Goal: Information Seeking & Learning: Learn about a topic

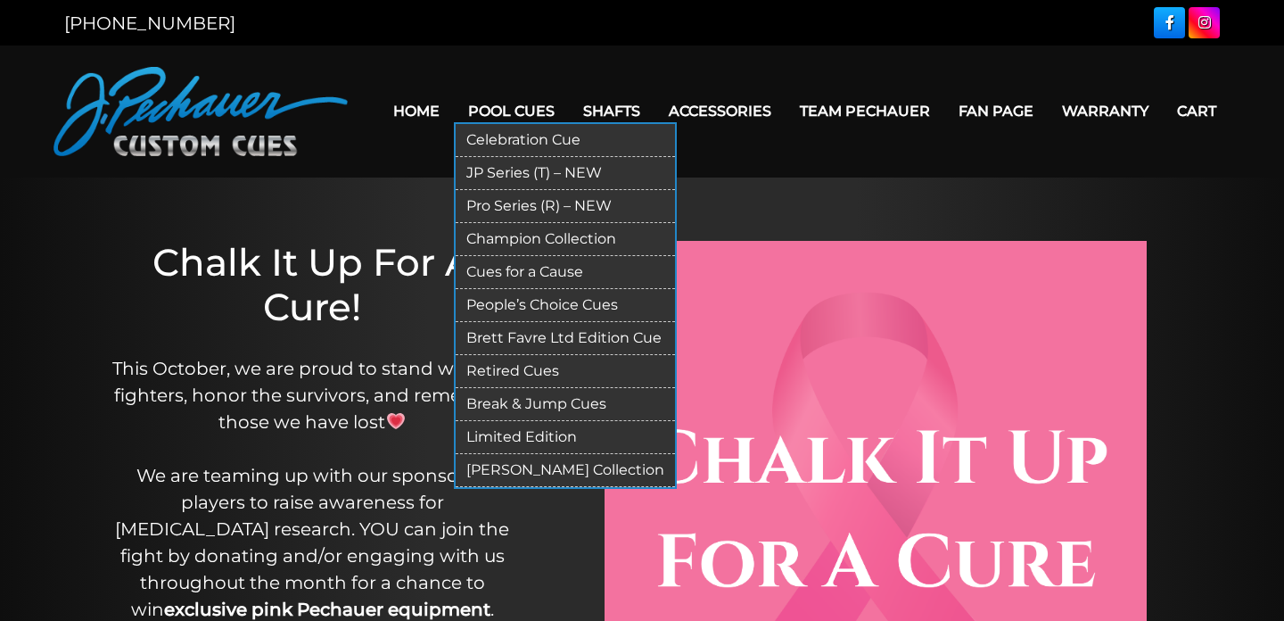
click at [527, 440] on link "Limited Edition" at bounding box center [565, 437] width 219 height 33
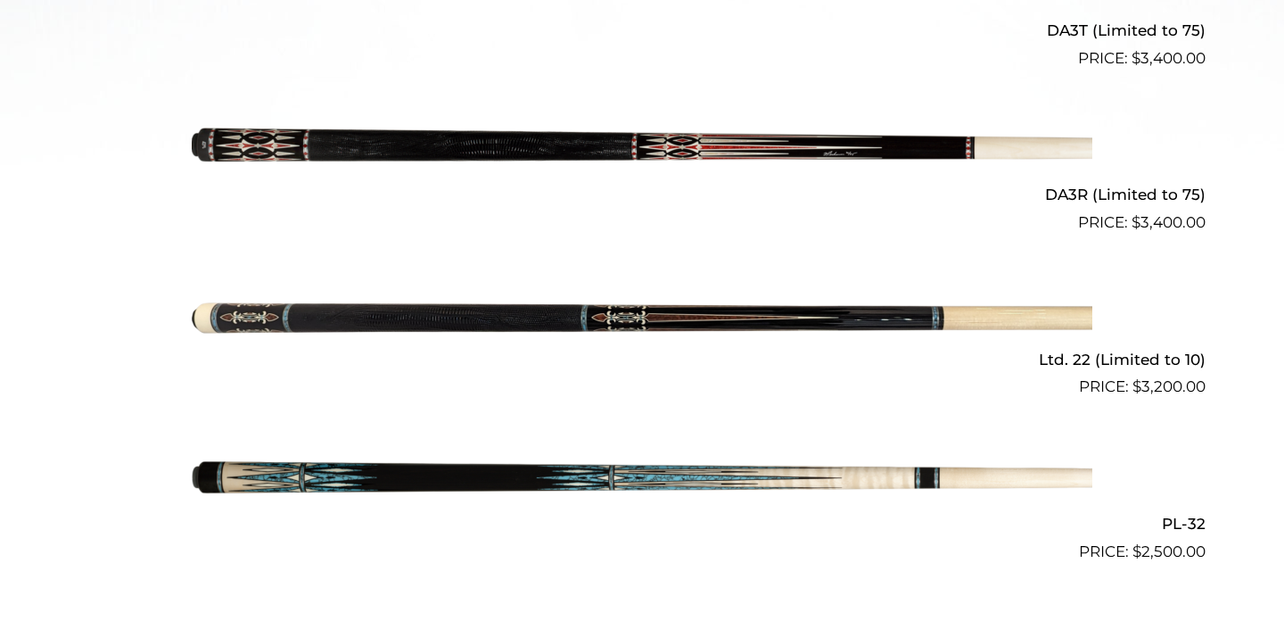
scroll to position [868, 0]
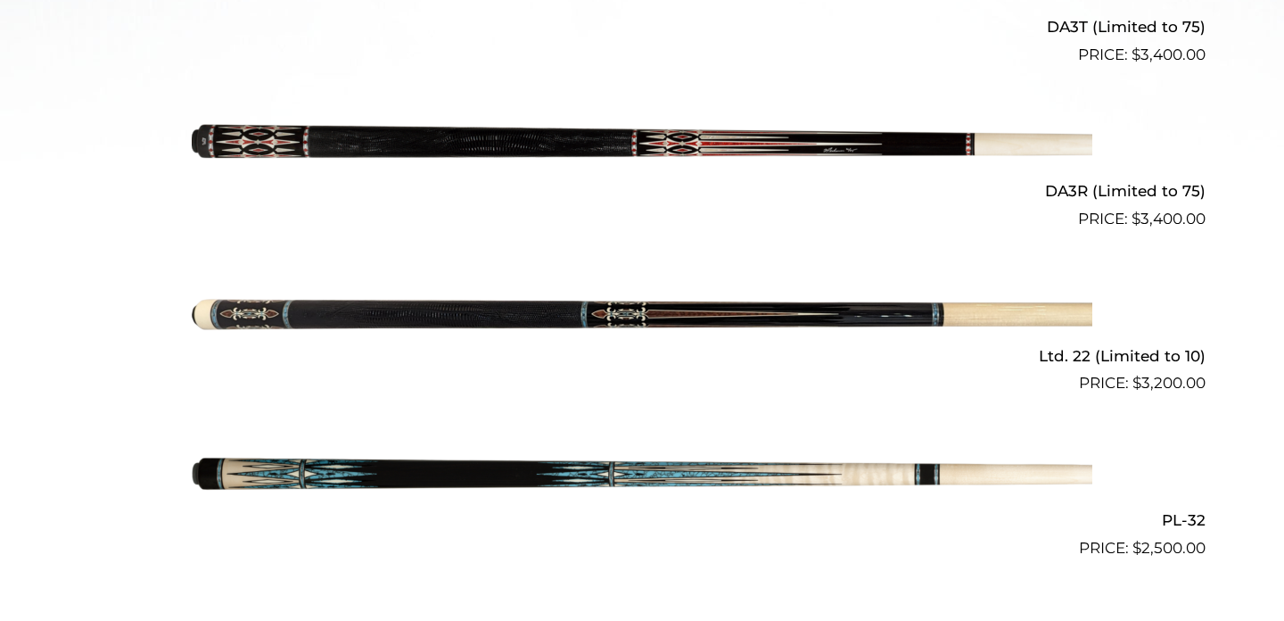
click at [689, 135] on img at bounding box center [642, 149] width 901 height 150
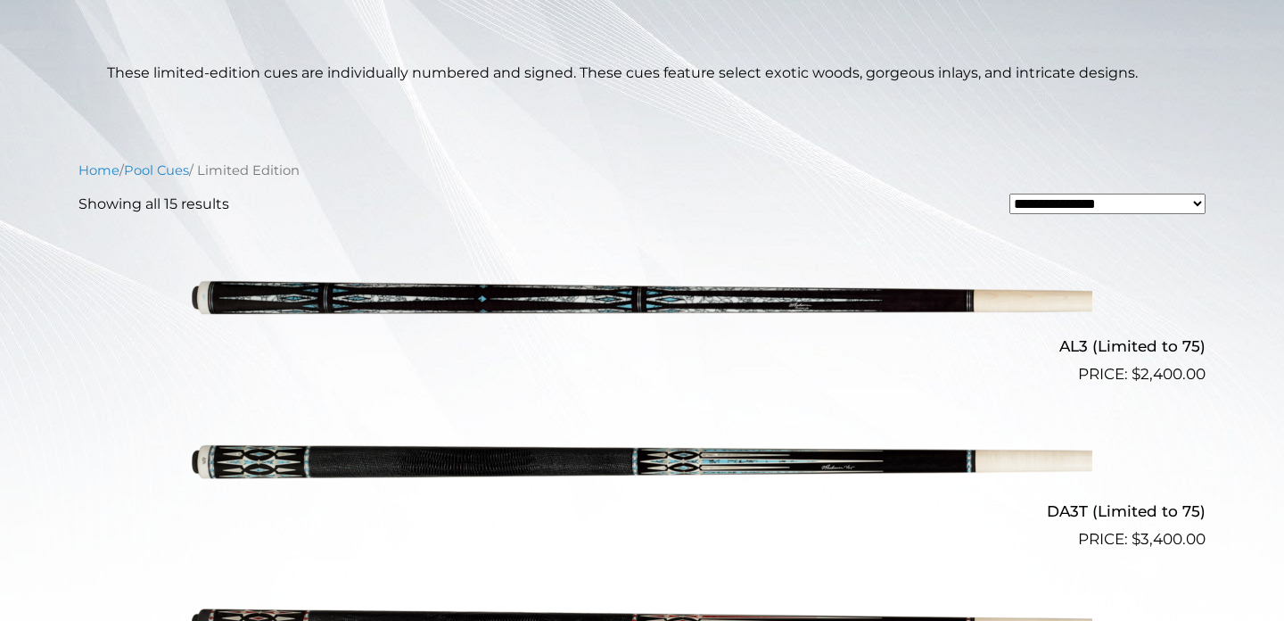
scroll to position [0, 0]
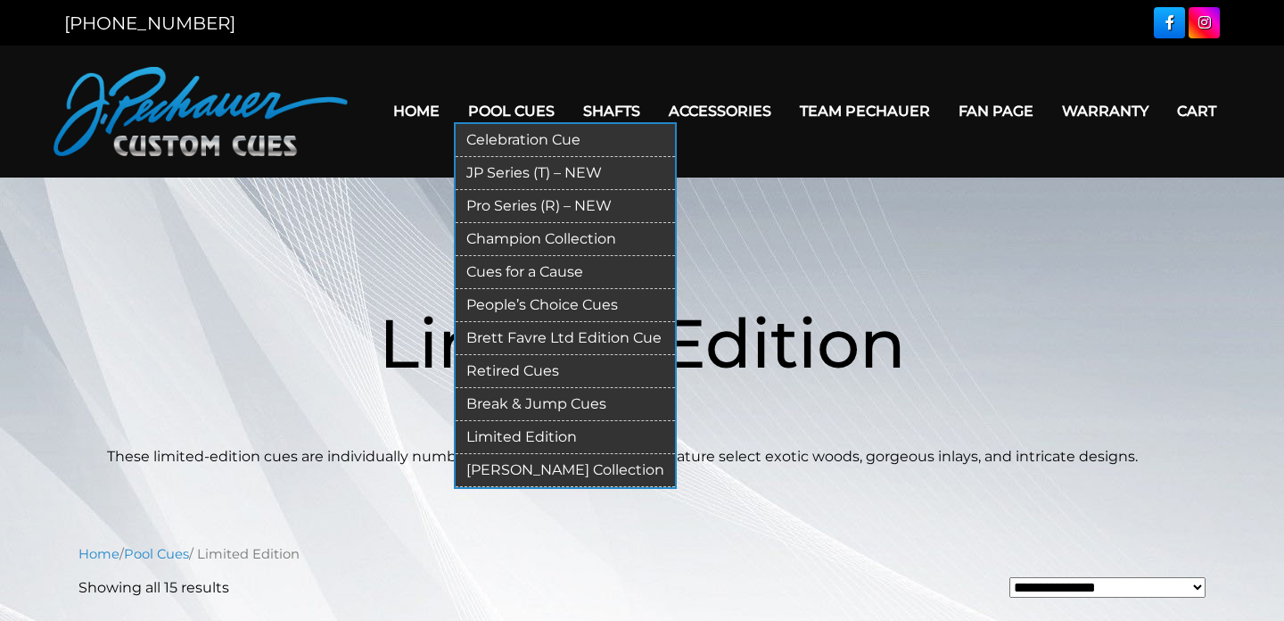
click at [506, 206] on link "Pro Series (R) – NEW" at bounding box center [565, 206] width 219 height 33
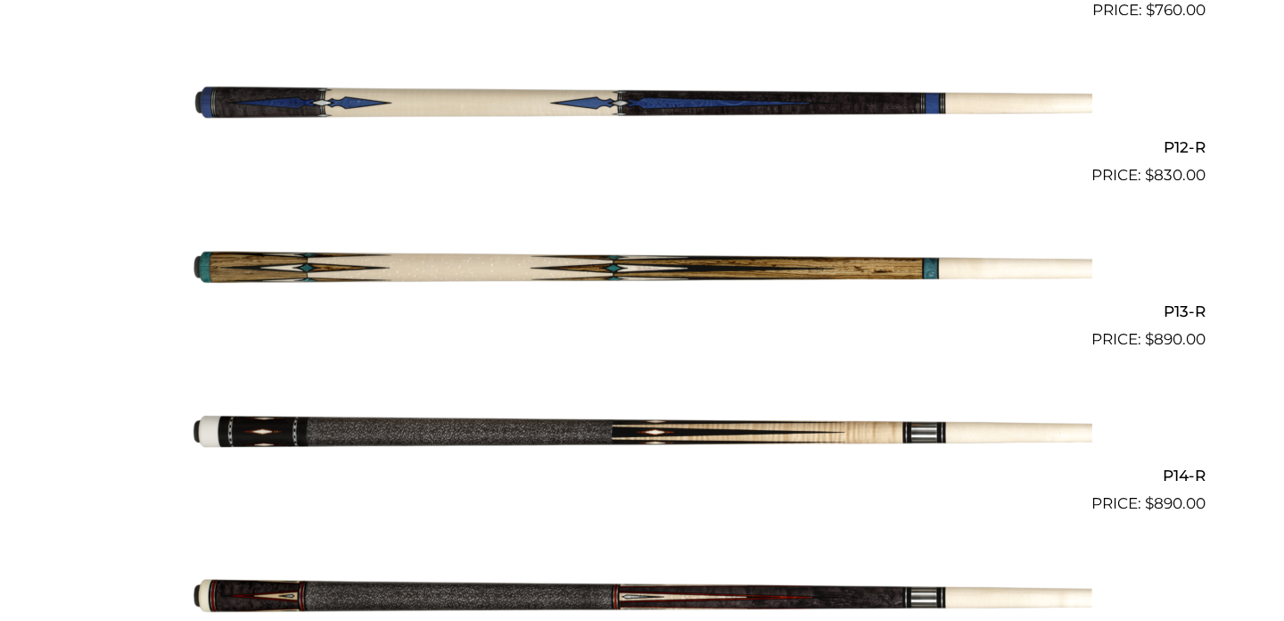
scroll to position [2329, 0]
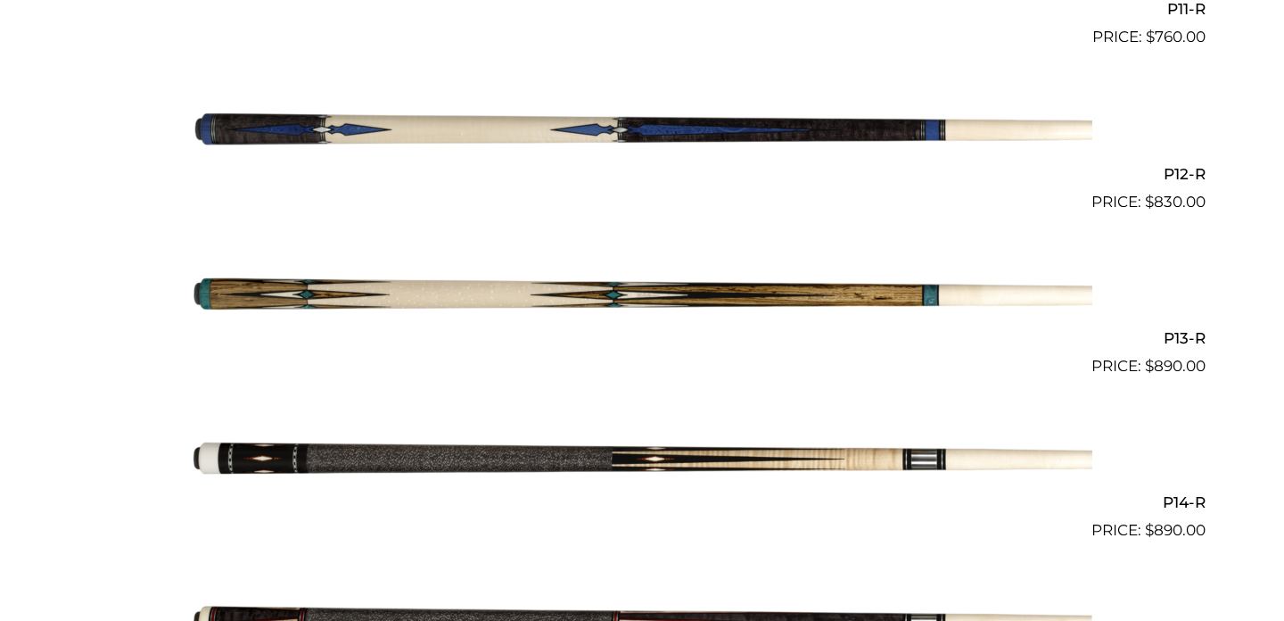
click at [703, 136] on img at bounding box center [642, 131] width 901 height 150
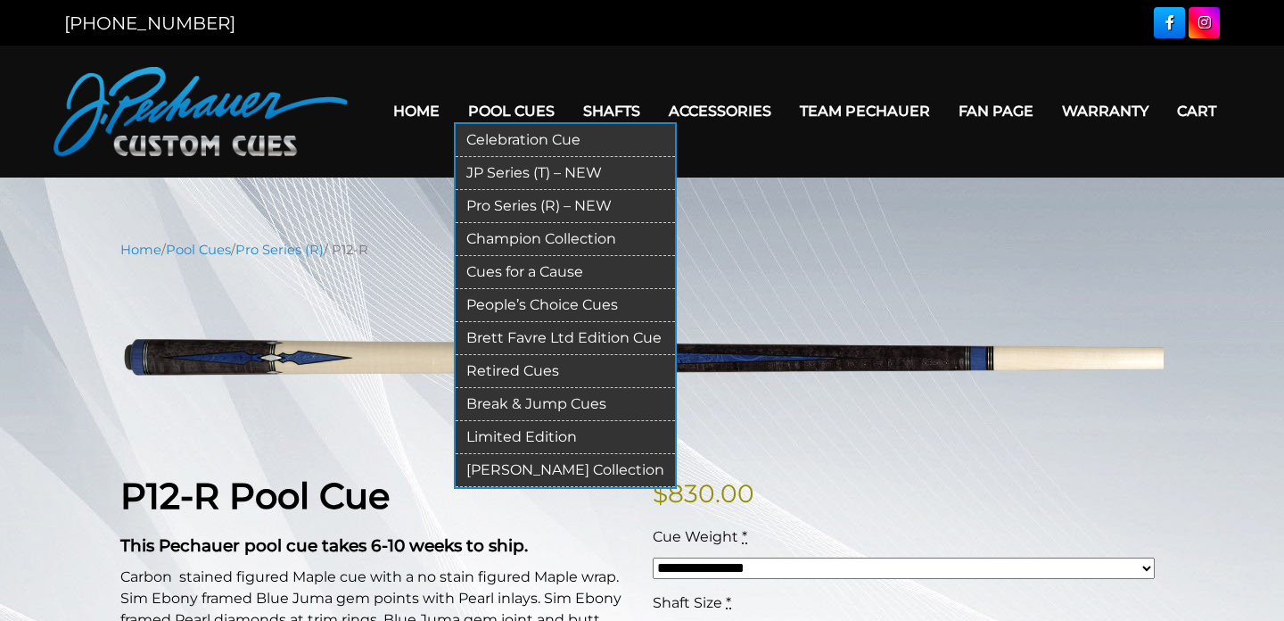
click at [526, 132] on link "Celebration Cue" at bounding box center [565, 140] width 219 height 33
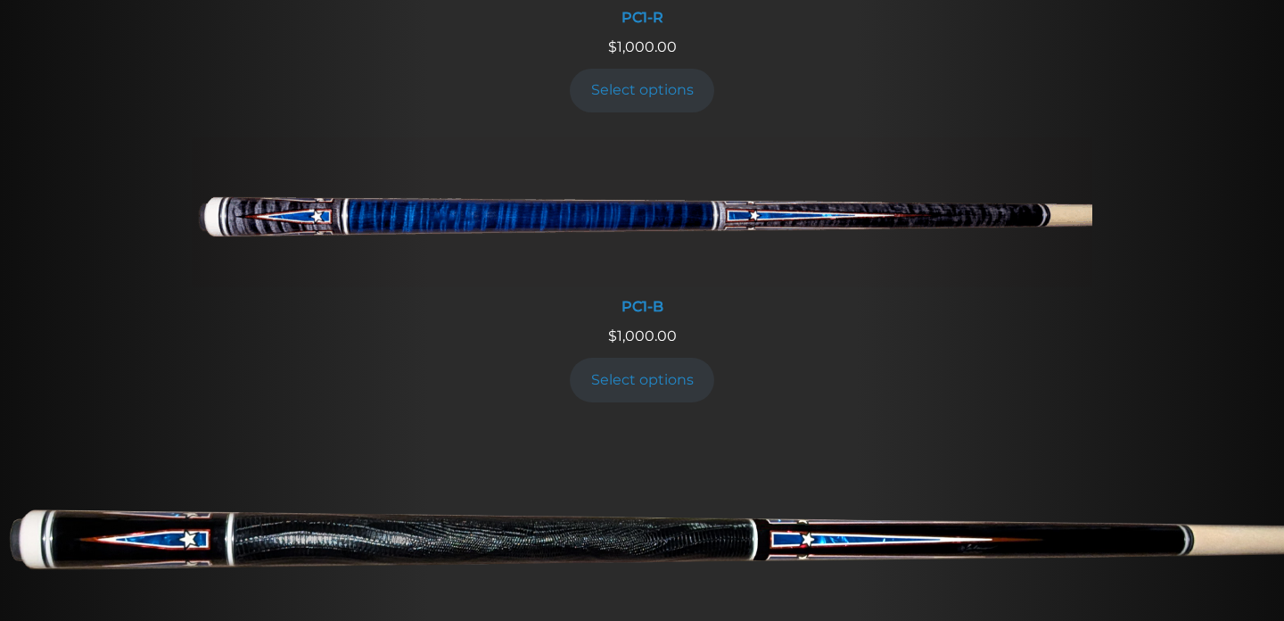
scroll to position [897, 0]
